Goal: Task Accomplishment & Management: Use online tool/utility

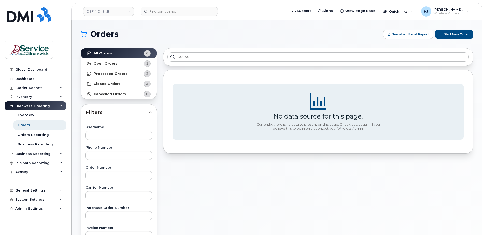
click at [154, 24] on div "Orders Download Excel Report Start New Order All Orders 6 Open Orders 1 Process…" at bounding box center [276, 214] width 410 height 388
click at [270, 37] on h1 "Orders" at bounding box center [231, 34] width 300 height 8
click at [450, 33] on button "Start New Order" at bounding box center [454, 33] width 38 height 9
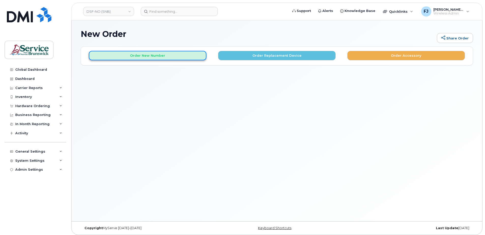
click at [166, 56] on button "Order New Number" at bounding box center [147, 55] width 117 height 9
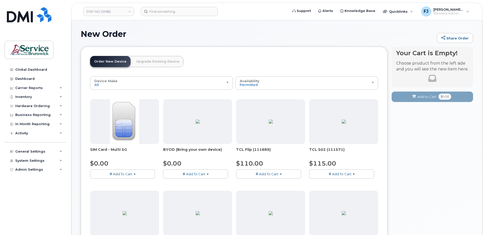
scroll to position [25, 0]
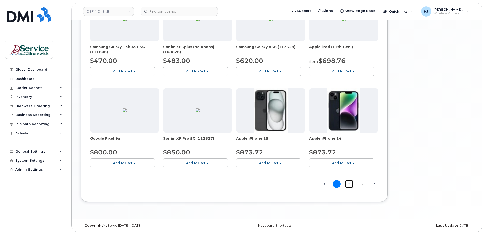
click at [350, 183] on link "2" at bounding box center [349, 184] width 8 height 8
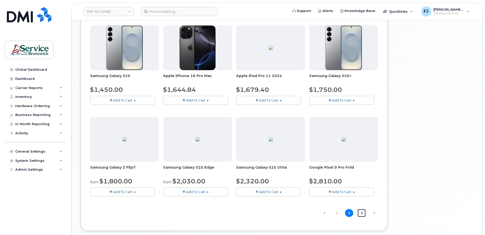
click at [361, 213] on link "3" at bounding box center [361, 213] width 8 height 8
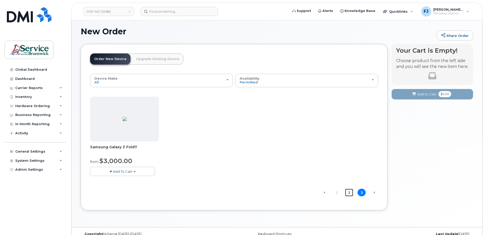
click at [350, 193] on link "2" at bounding box center [349, 193] width 8 height 8
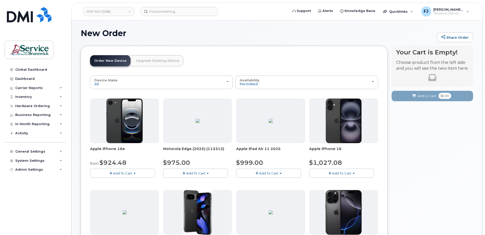
scroll to position [0, 0]
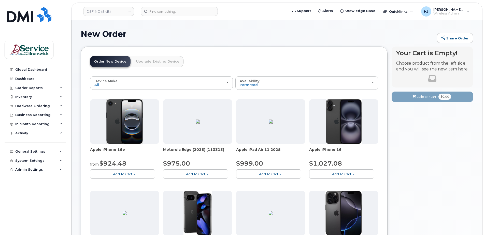
click at [261, 60] on header "Order New Device Upgrade Existing Device Order new device and new line Order ne…" at bounding box center [234, 66] width 288 height 20
click at [256, 62] on header "Order New Device Upgrade Existing Device Order new device and new line Order ne…" at bounding box center [234, 66] width 288 height 20
